Goal: Information Seeking & Learning: Check status

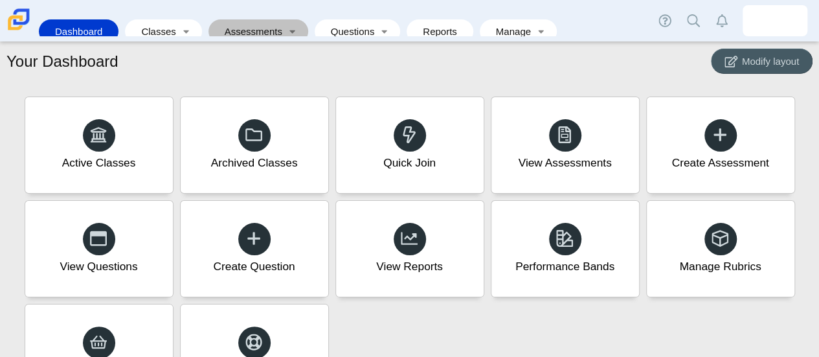
click at [268, 21] on link "Assessments" at bounding box center [249, 31] width 69 height 24
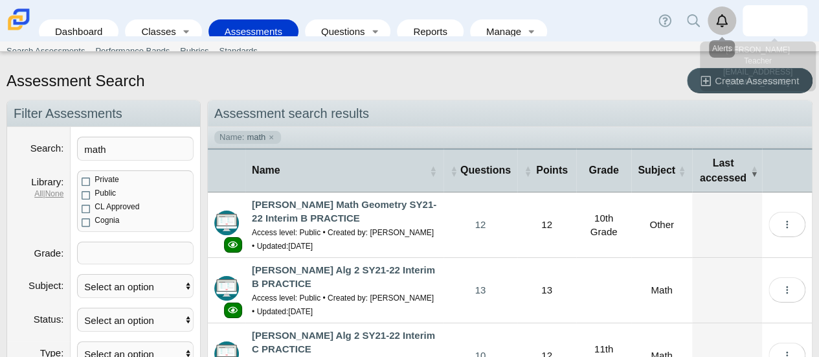
click at [731, 17] on link "Alerts" at bounding box center [722, 20] width 29 height 29
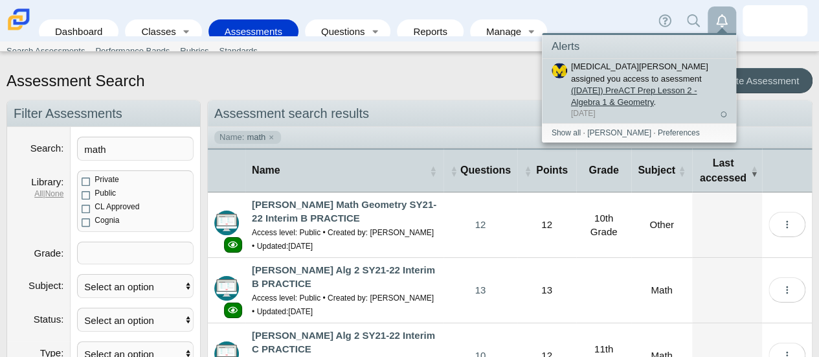
click at [592, 86] on link "([DATE]) PreACT Prep Lesson 2 - Algebra 1 & Geometry" at bounding box center [634, 96] width 126 height 21
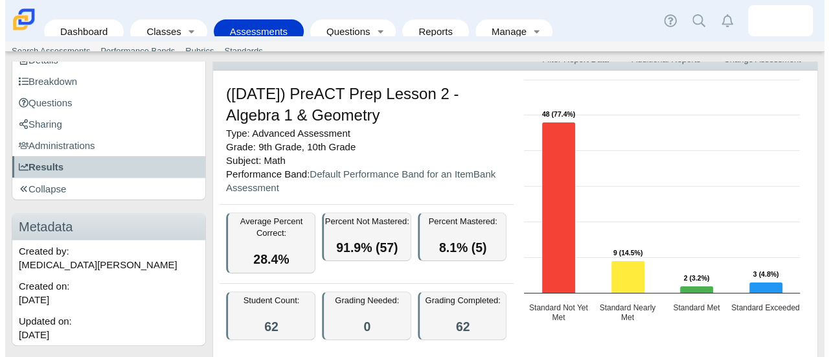
scroll to position [80, 0]
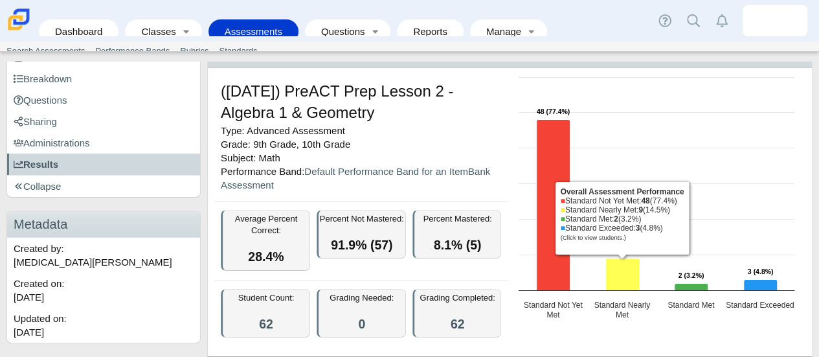
click at [626, 271] on icon "Standard Nearly Met, 9. Overall Assessment Performance." at bounding box center [623, 274] width 34 height 32
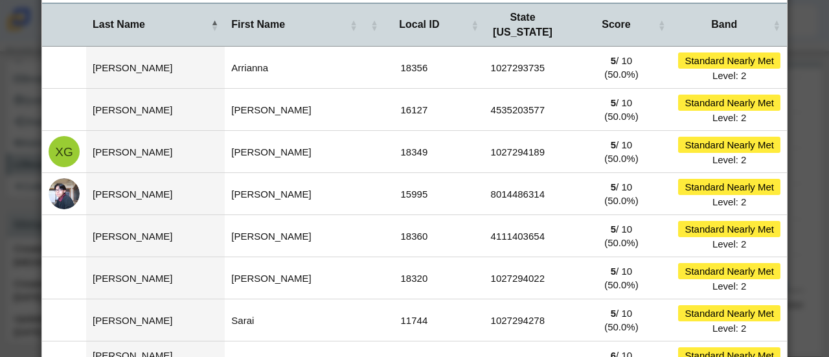
scroll to position [62, 0]
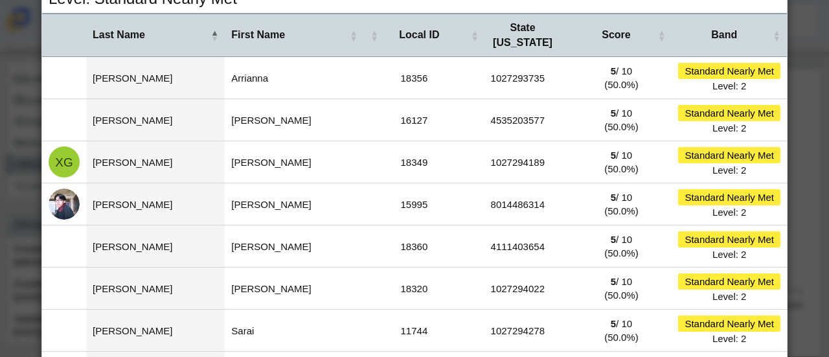
click at [806, 170] on div "Student Segment: Performance Band Level Level: Standard Nearly Met Last Name Fi…" at bounding box center [414, 178] width 829 height 357
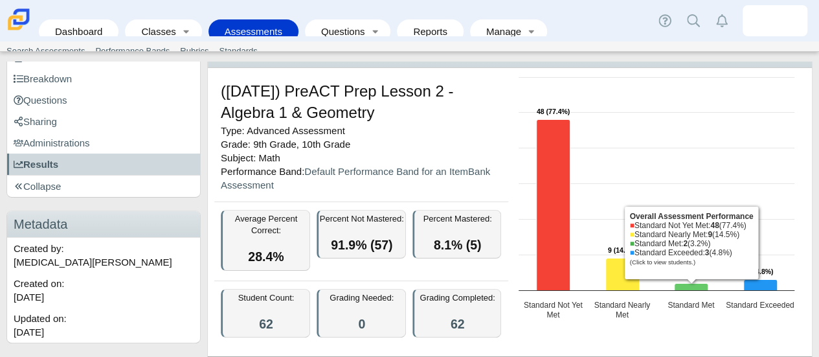
click at [690, 283] on icon "Standard Met, 2. Overall Assessment Performance." at bounding box center [691, 286] width 34 height 7
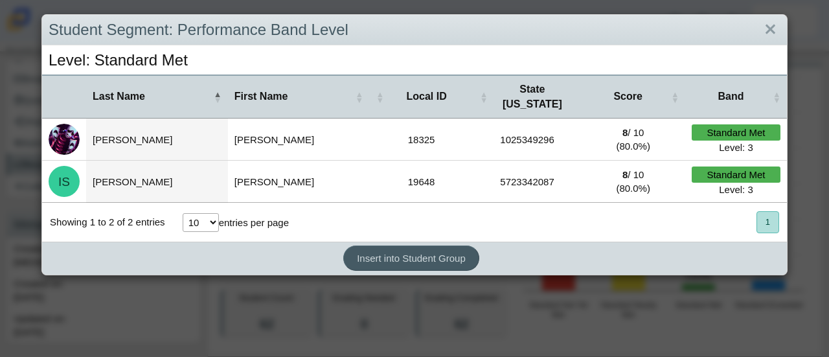
click at [597, 281] on div "Student Segment: Performance Band Level Level: Standard Met Last Name First Nam…" at bounding box center [414, 178] width 829 height 357
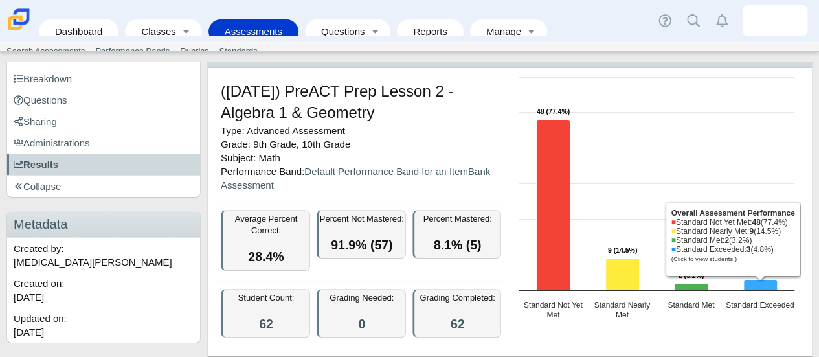
click at [753, 279] on icon "Standard Exceeded, 3. Overall Assessment Performance." at bounding box center [761, 284] width 34 height 11
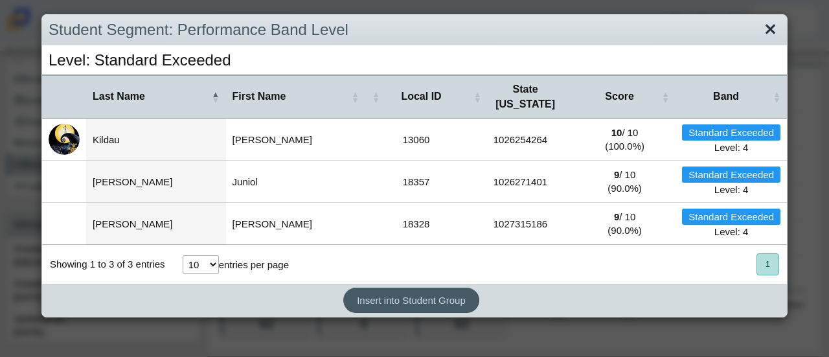
click at [767, 32] on link "Close" at bounding box center [770, 30] width 20 height 22
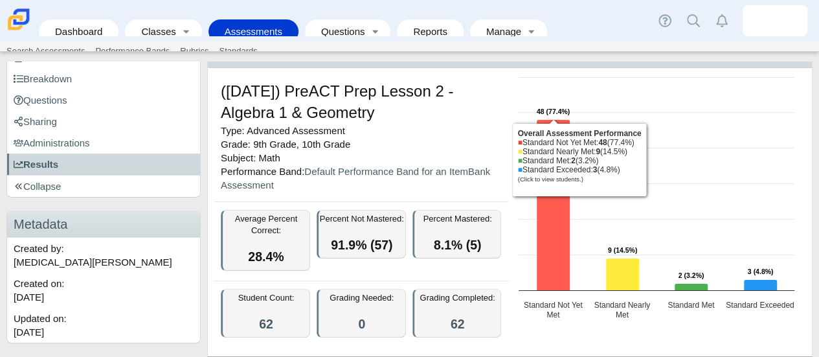
click at [547, 200] on icon "Standard Not Yet Met, 48. Overall Assessment Performance." at bounding box center [553, 204] width 34 height 171
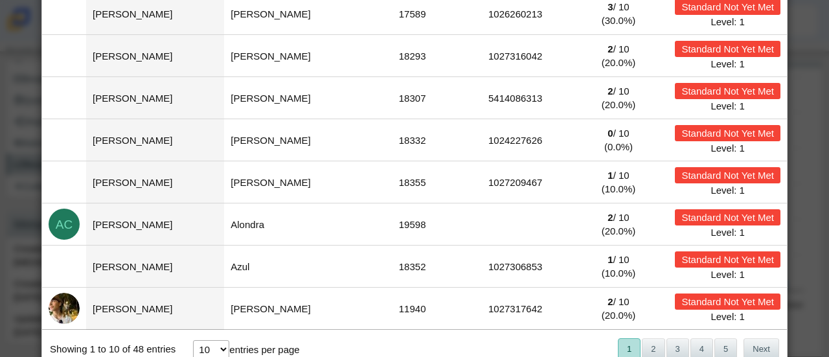
scroll to position [220, 0]
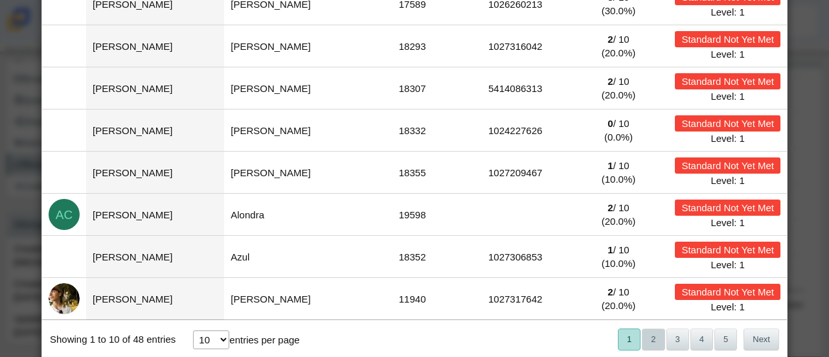
click at [650, 328] on button "2" at bounding box center [653, 338] width 23 height 21
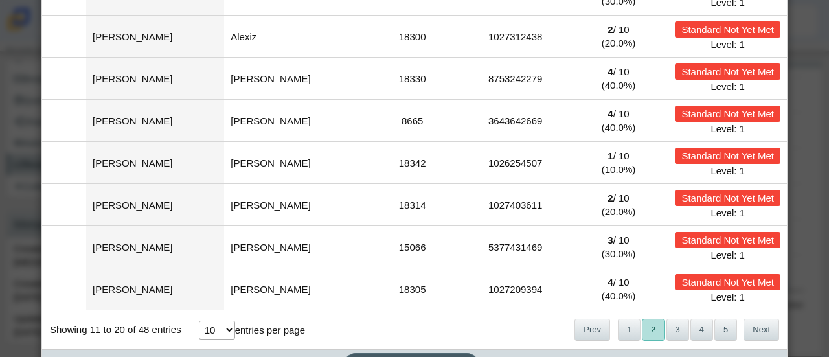
scroll to position [244, 0]
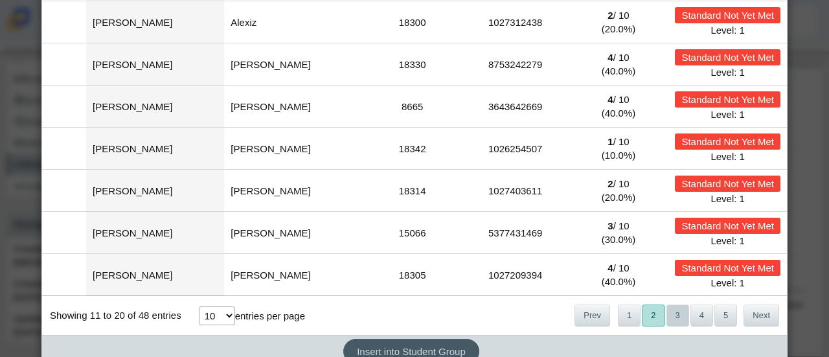
click at [670, 304] on button "3" at bounding box center [678, 314] width 23 height 21
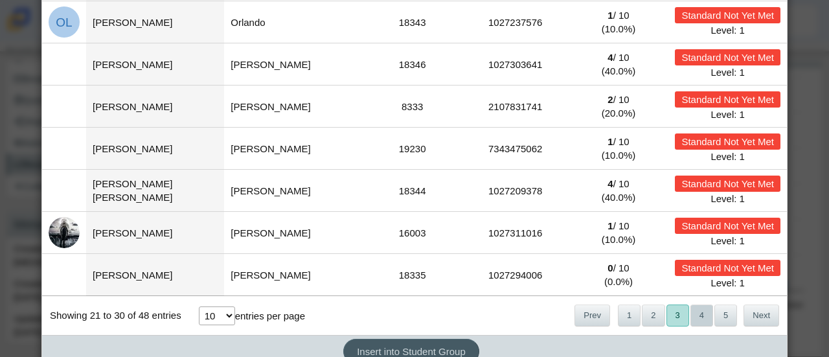
click at [693, 304] on button "4" at bounding box center [701, 314] width 23 height 21
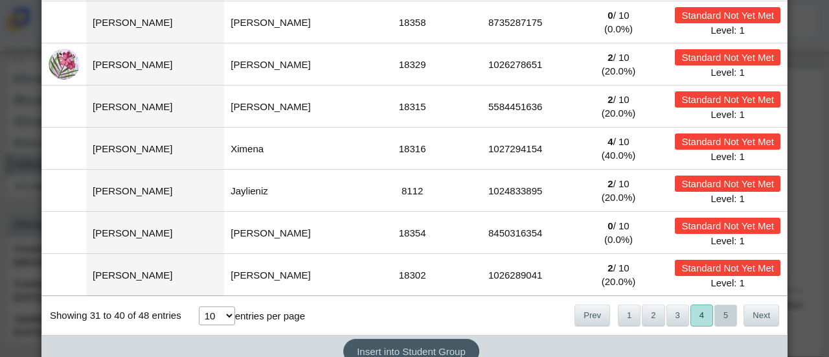
click at [722, 304] on button "5" at bounding box center [725, 314] width 23 height 21
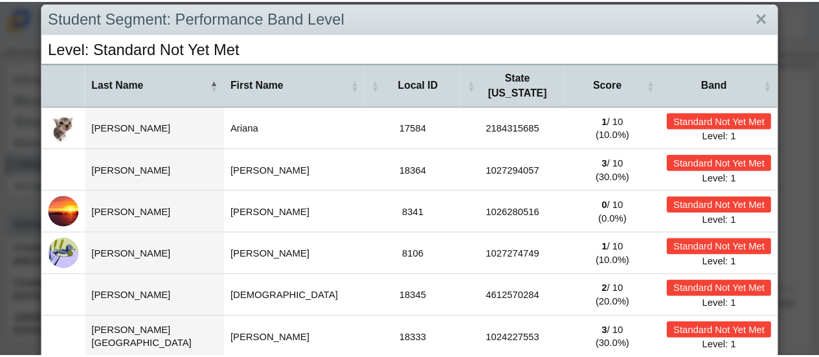
scroll to position [0, 0]
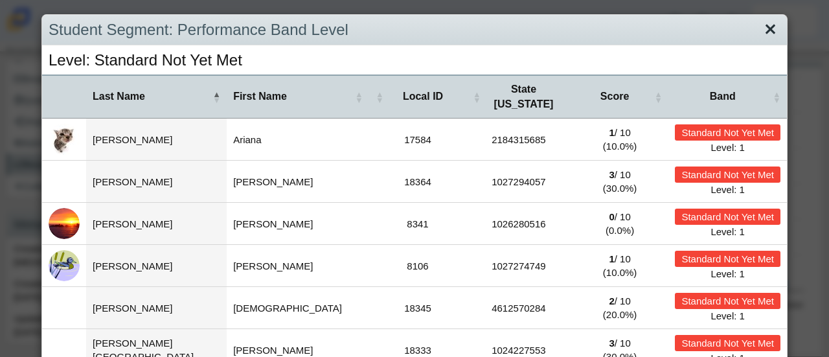
click at [766, 33] on link "Close" at bounding box center [770, 30] width 20 height 22
